Goal: Information Seeking & Learning: Learn about a topic

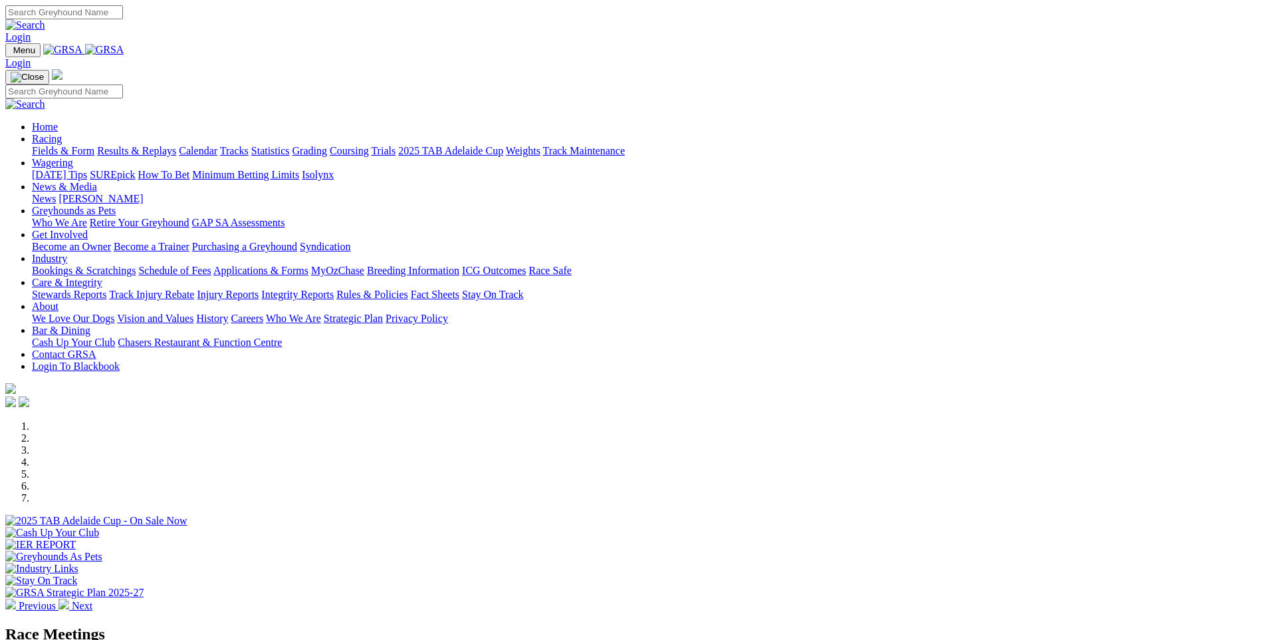
scroll to position [332, 0]
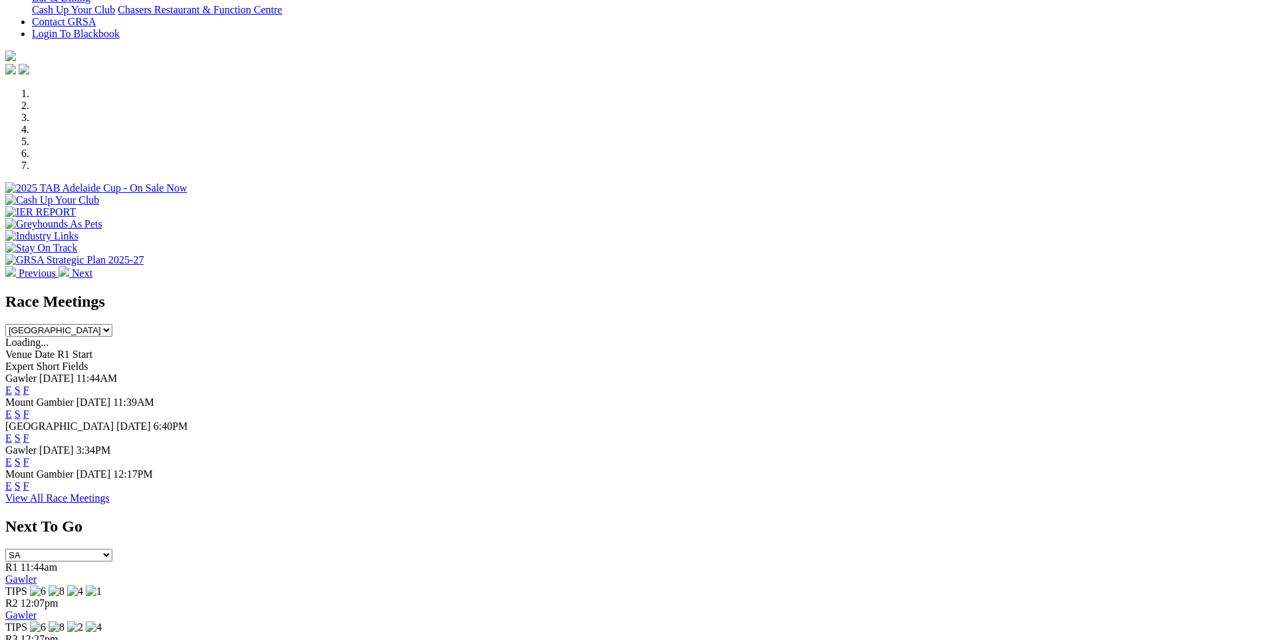
click at [29, 408] on link "F" at bounding box center [26, 413] width 6 height 11
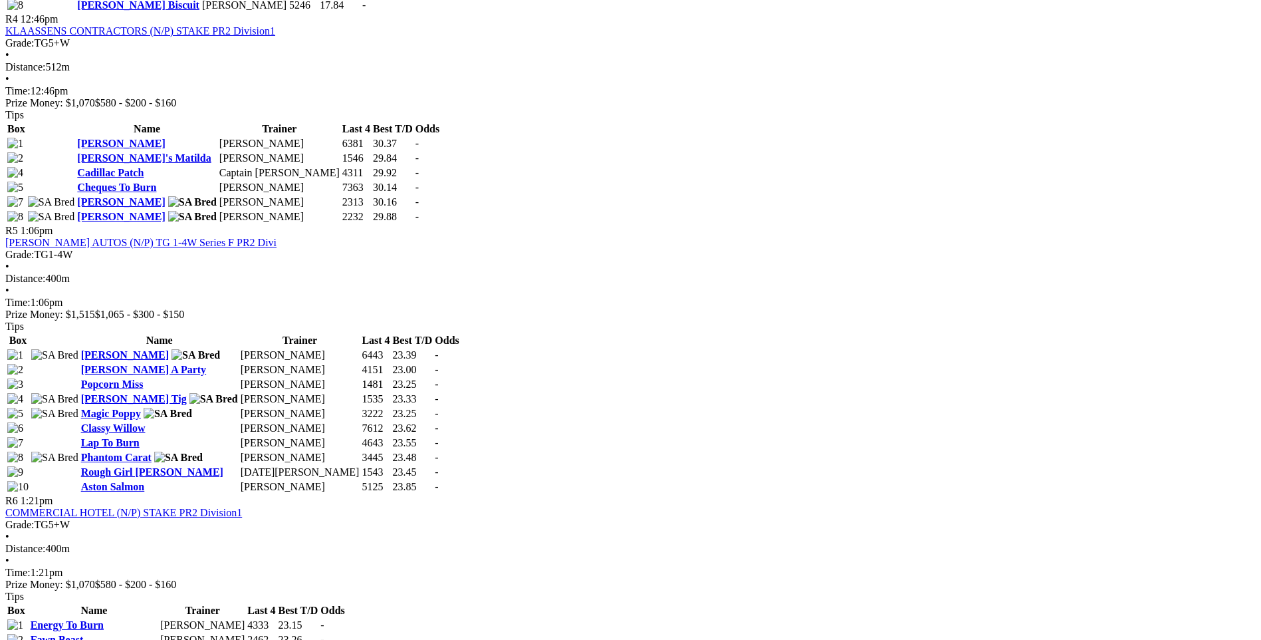
scroll to position [1463, 0]
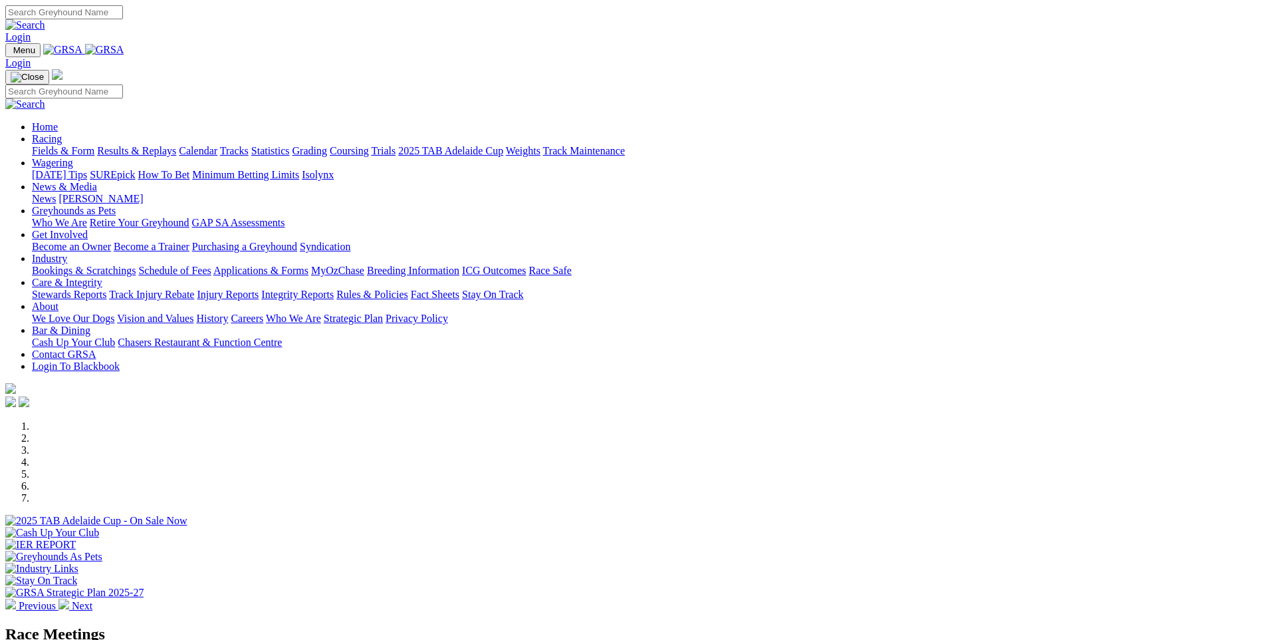
scroll to position [199, 0]
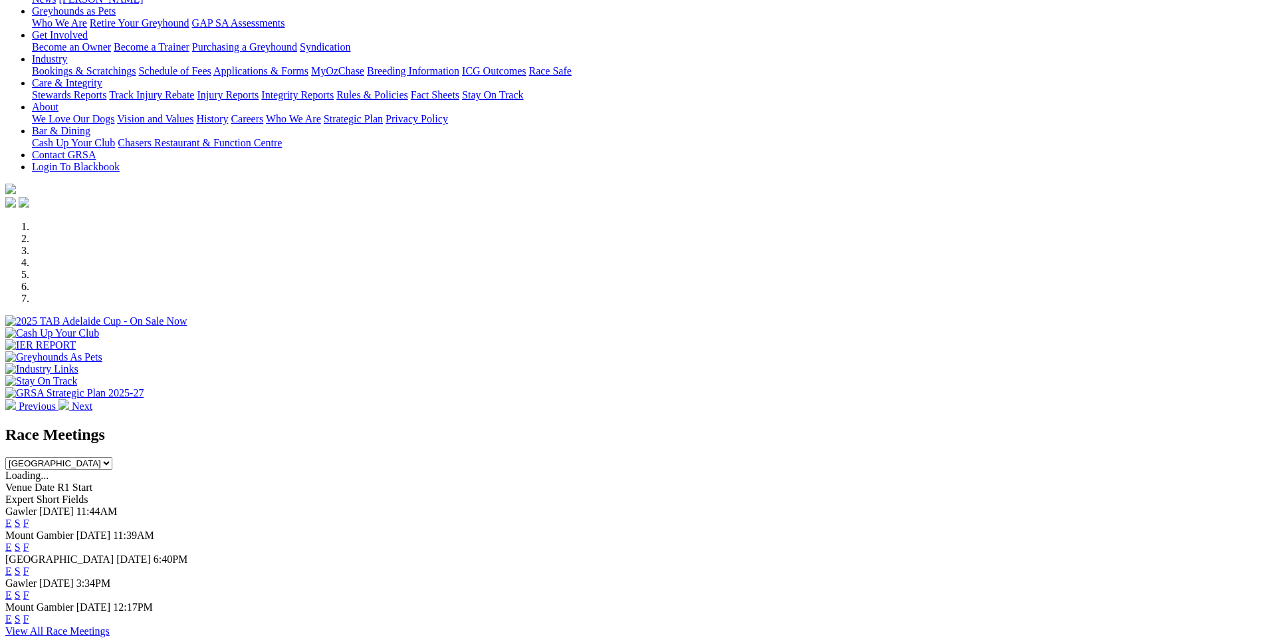
click at [29, 541] on link "F" at bounding box center [26, 546] width 6 height 11
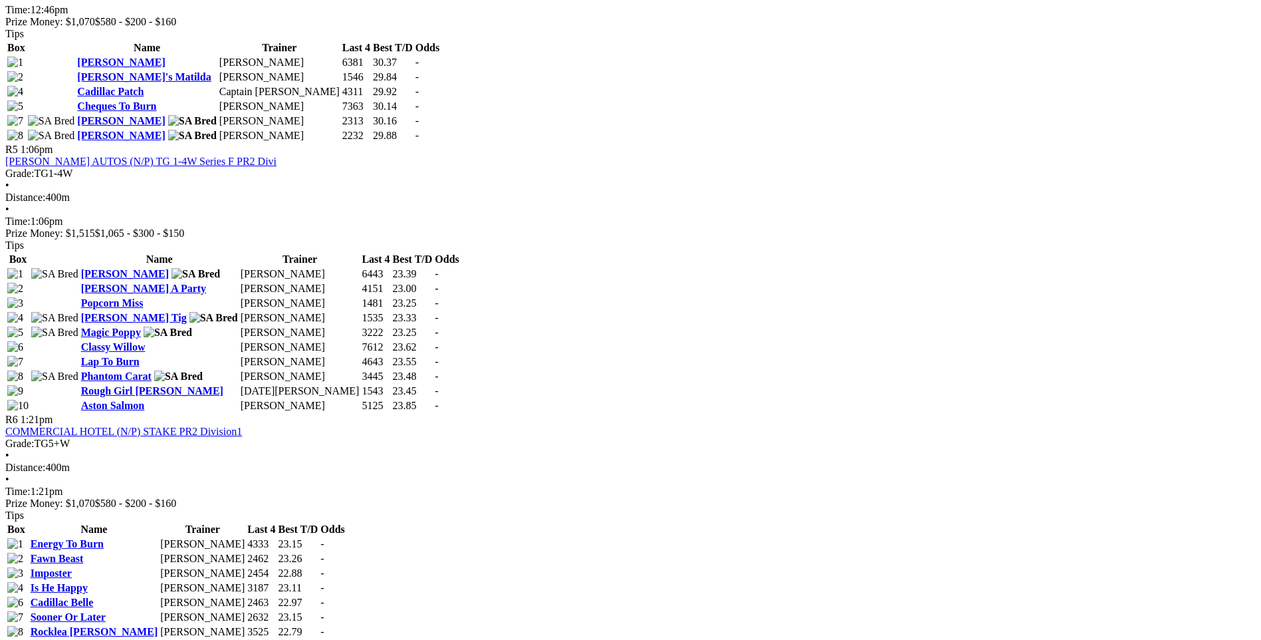
scroll to position [1463, 0]
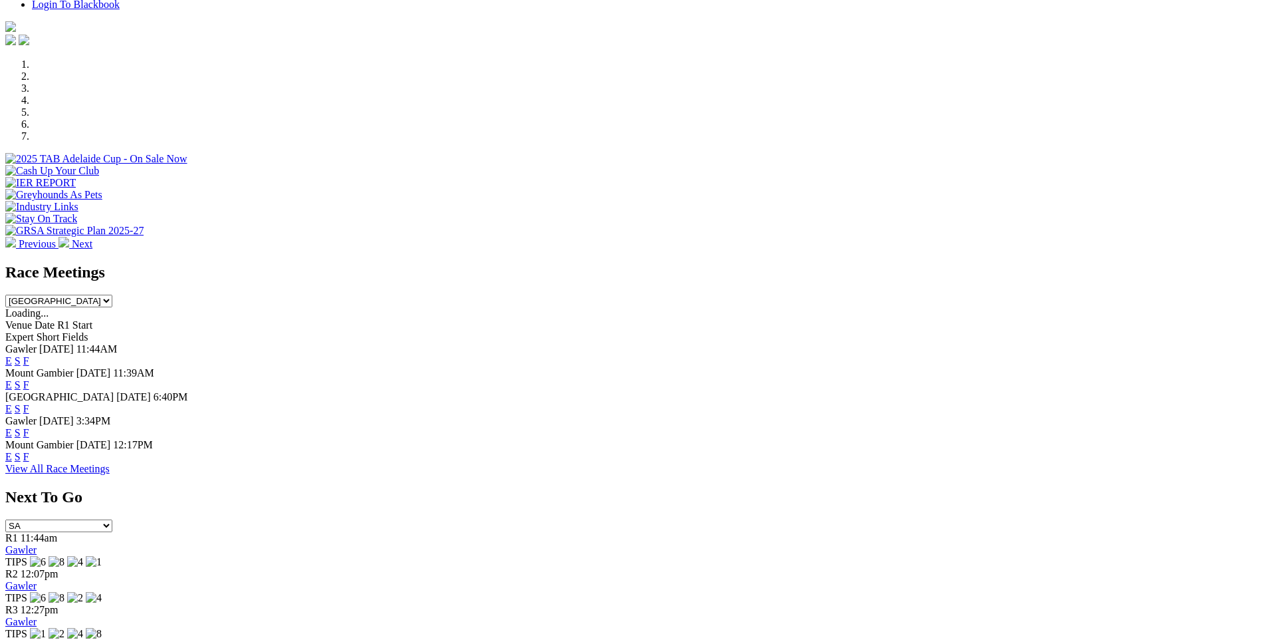
scroll to position [465, 0]
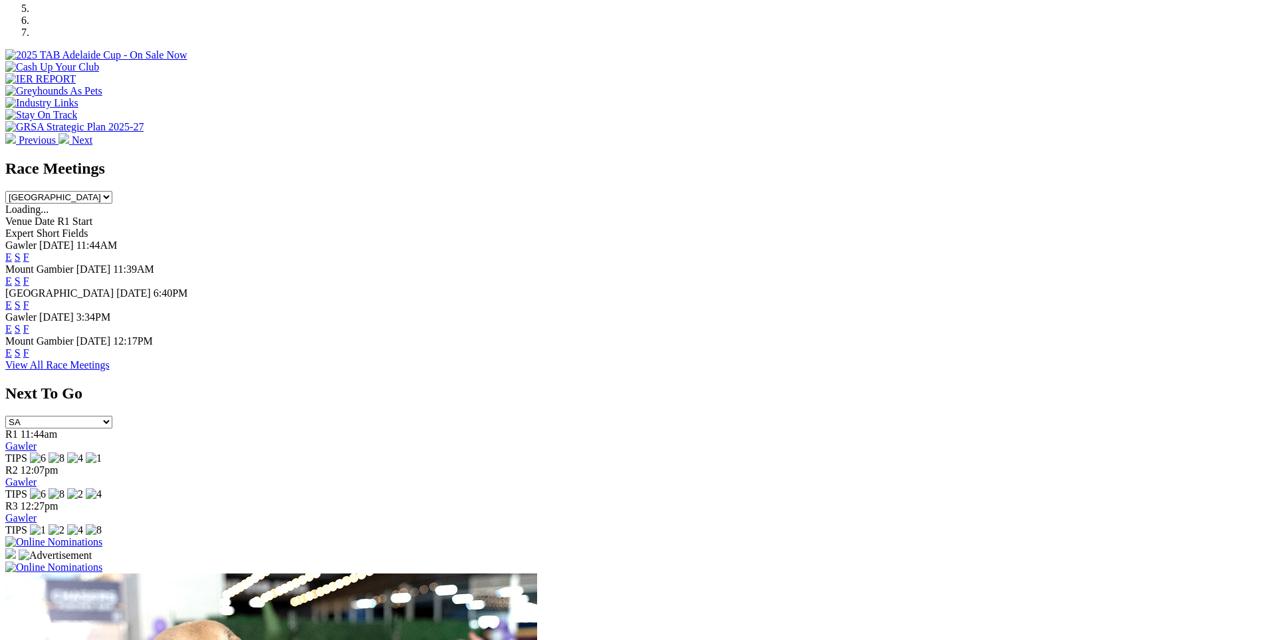
click at [29, 347] on link "F" at bounding box center [26, 352] width 6 height 11
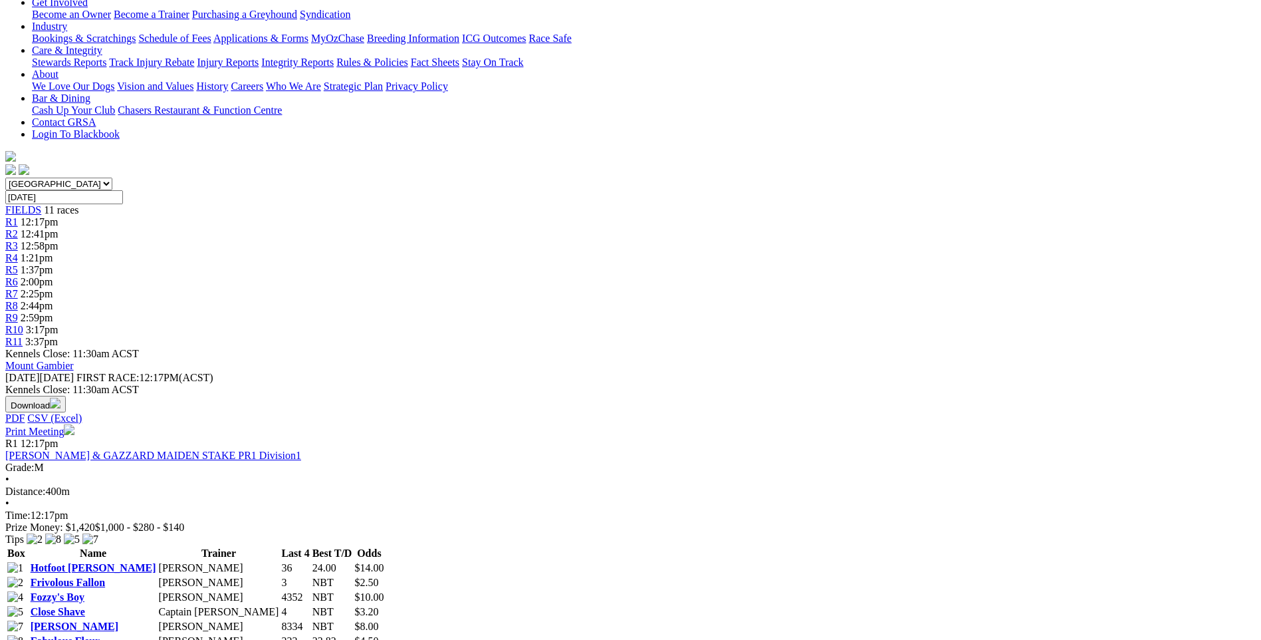
scroll to position [266, 0]
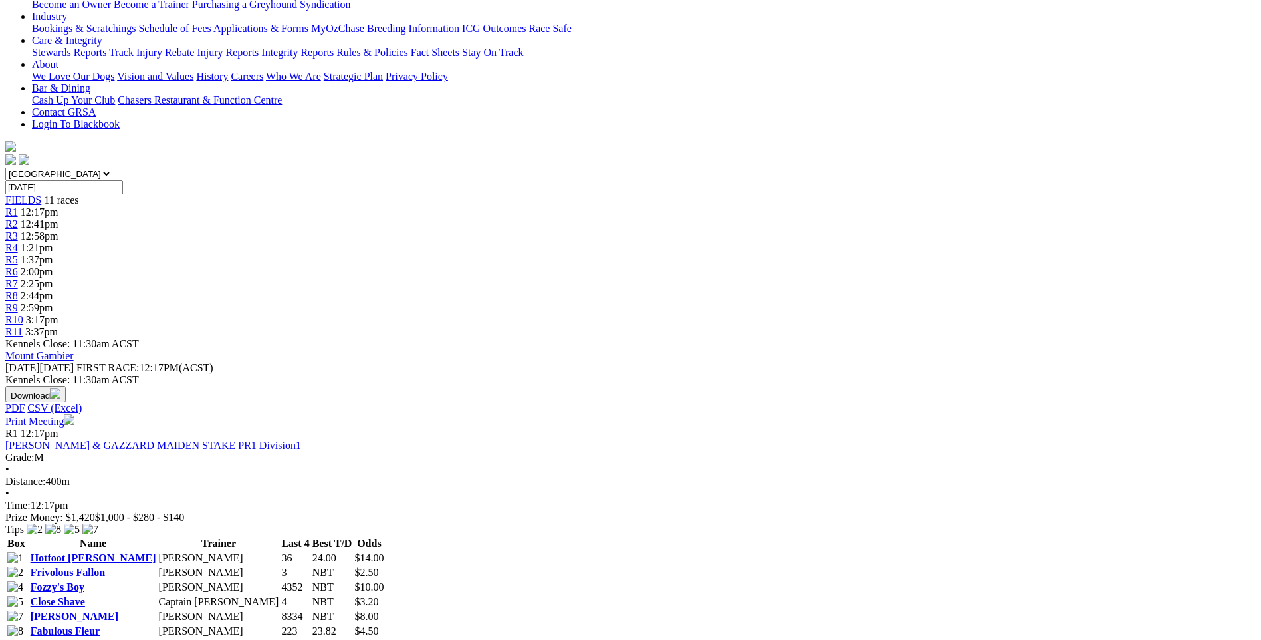
click at [150, 639] on icon at bounding box center [150, 645] width 0 height 11
click at [150, 639] on link "Maisey's Image" at bounding box center [90, 645] width 119 height 11
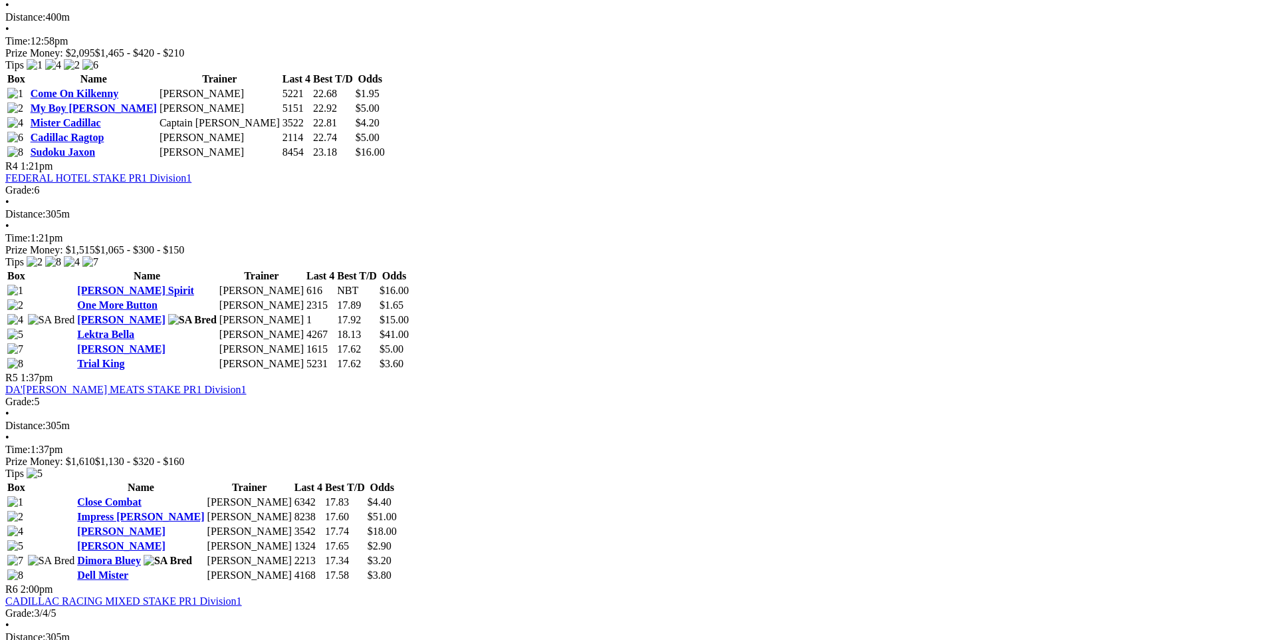
scroll to position [1130, 0]
